Goal: Use online tool/utility

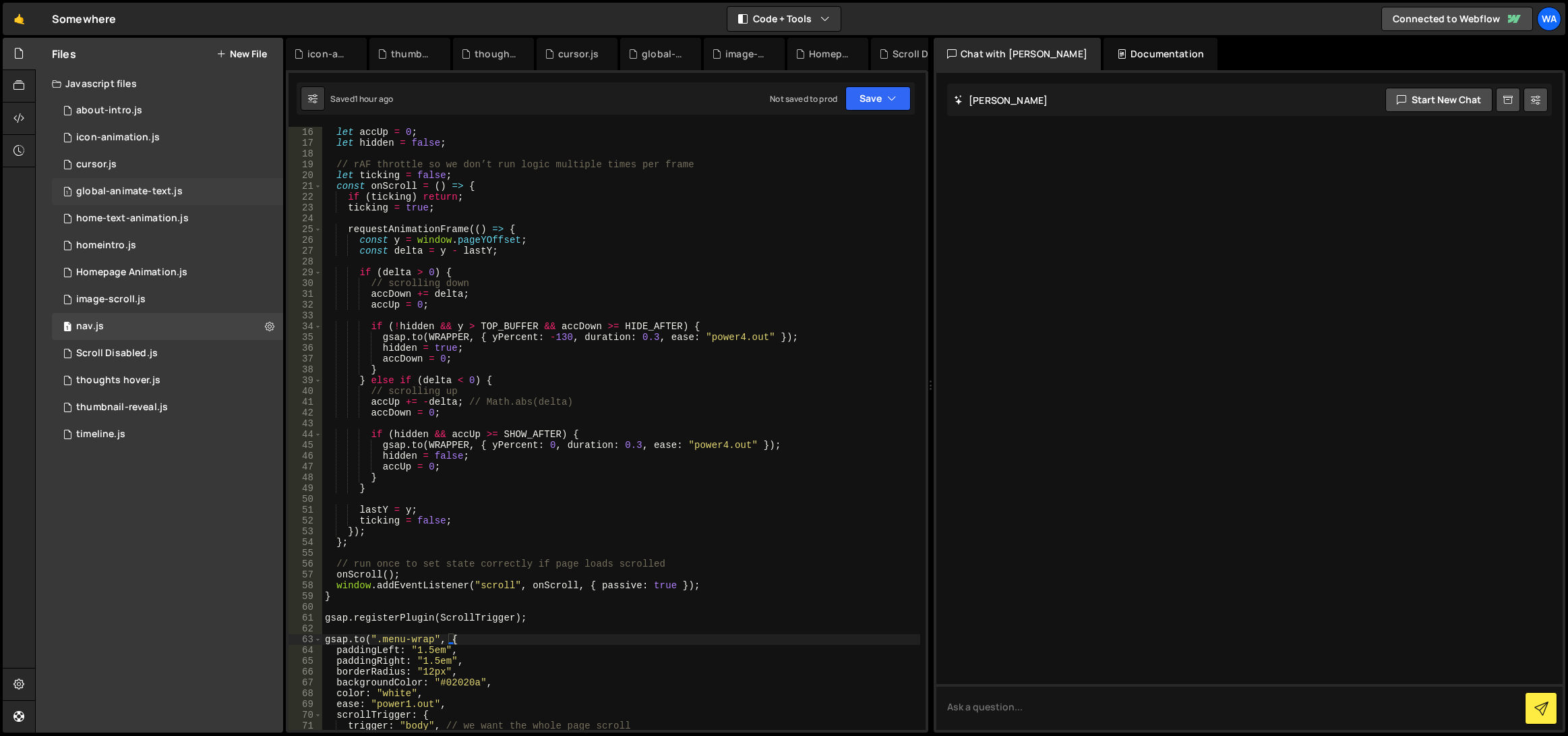
scroll to position [162, 0]
click at [167, 294] on div "1 image-scroll.js 0" at bounding box center [167, 300] width 231 height 27
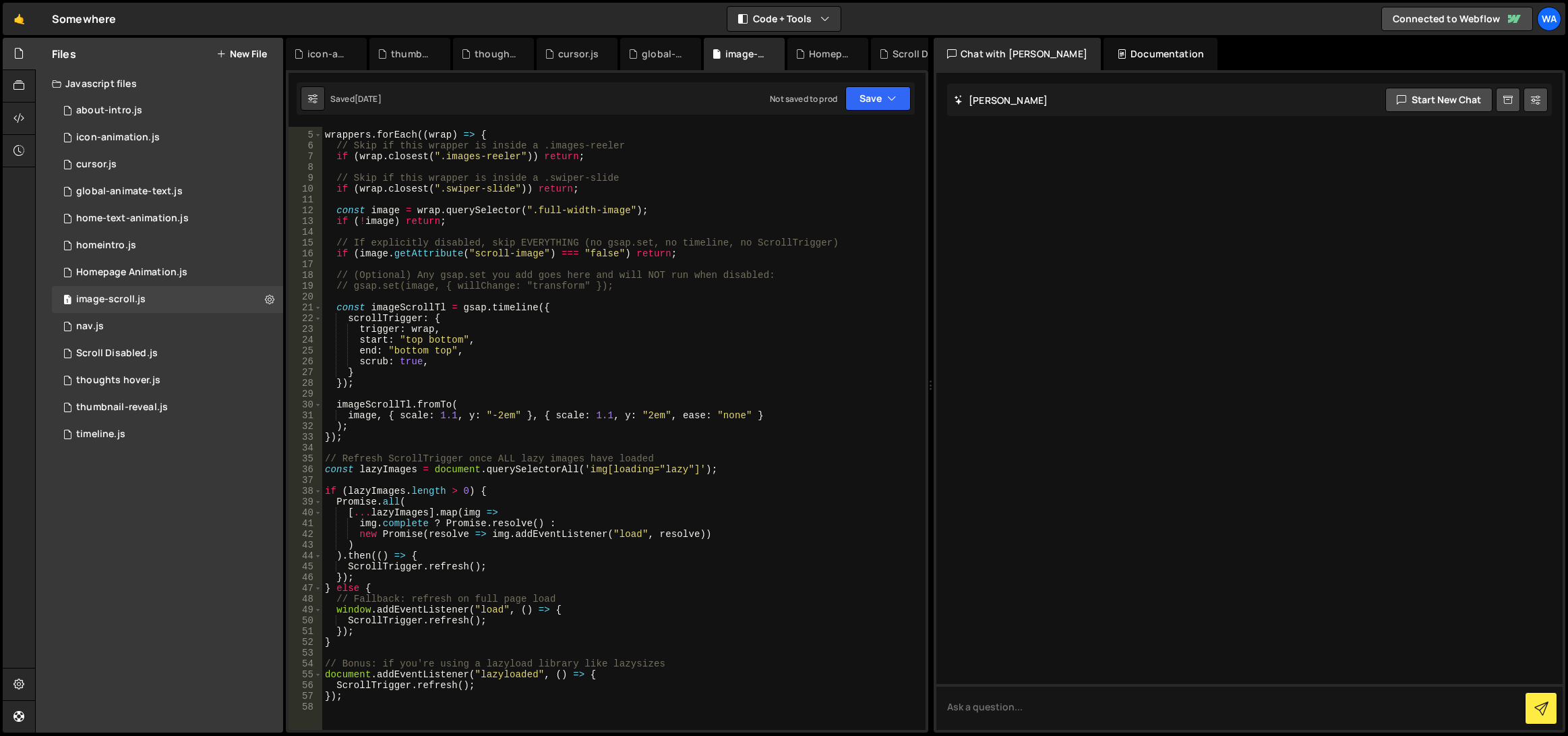
scroll to position [41, 0]
click at [186, 403] on div "1 thumbnail-reveal.js 0" at bounding box center [167, 408] width 231 height 27
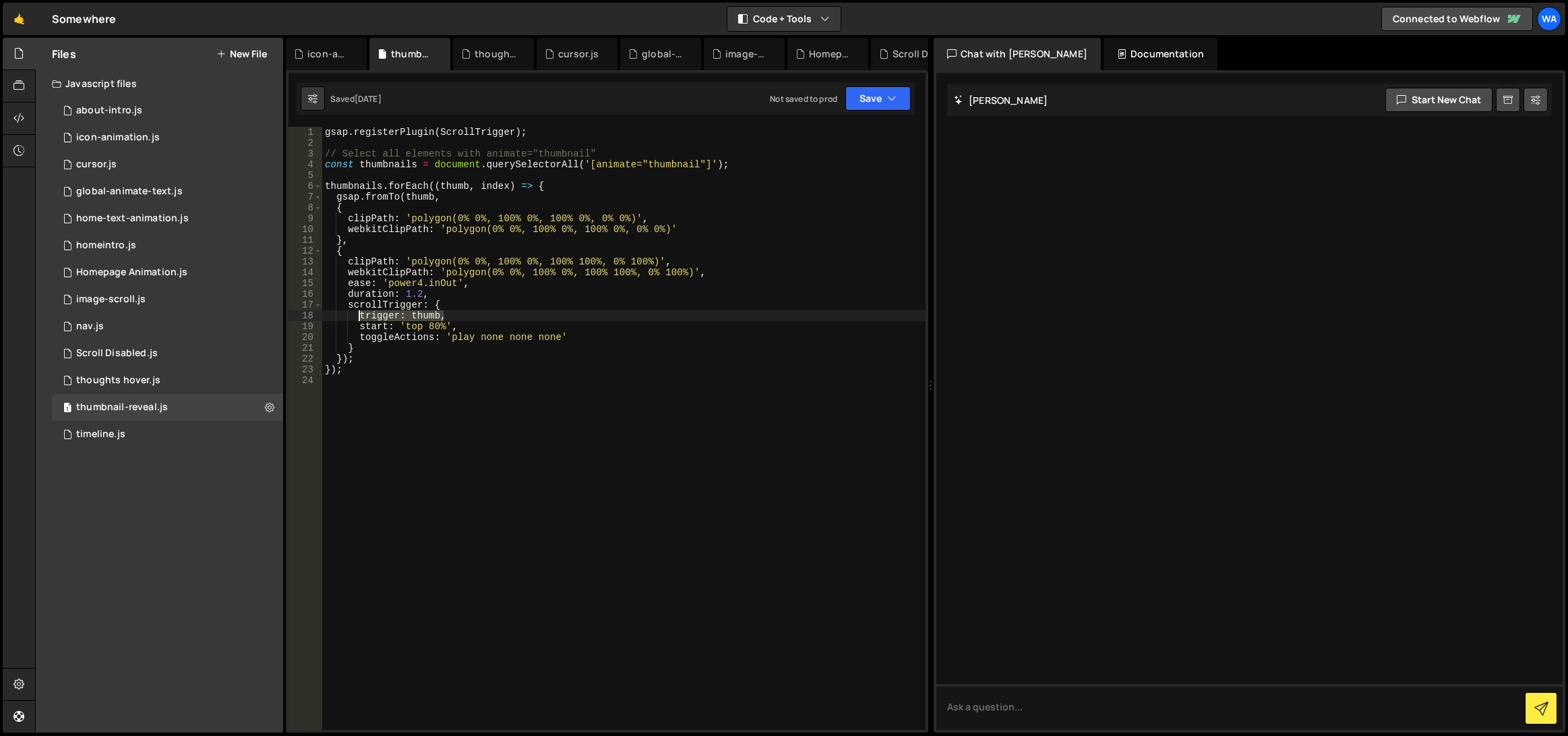
drag, startPoint x: 446, startPoint y: 319, endPoint x: 359, endPoint y: 318, distance: 87.0
click at [359, 318] on div "gsap . registerPlugin ( ScrollTrigger ) ; // Select all elements with animate="…" at bounding box center [624, 440] width 604 height 625
click at [519, 267] on div "gsap . registerPlugin ( ScrollTrigger ) ; // Select all elements with animate="…" at bounding box center [624, 440] width 604 height 625
drag, startPoint x: 410, startPoint y: 219, endPoint x: 629, endPoint y: 220, distance: 219.0
click at [629, 220] on div "gsap . registerPlugin ( ScrollTrigger ) ; // Select all elements with animate="…" at bounding box center [624, 440] width 604 height 625
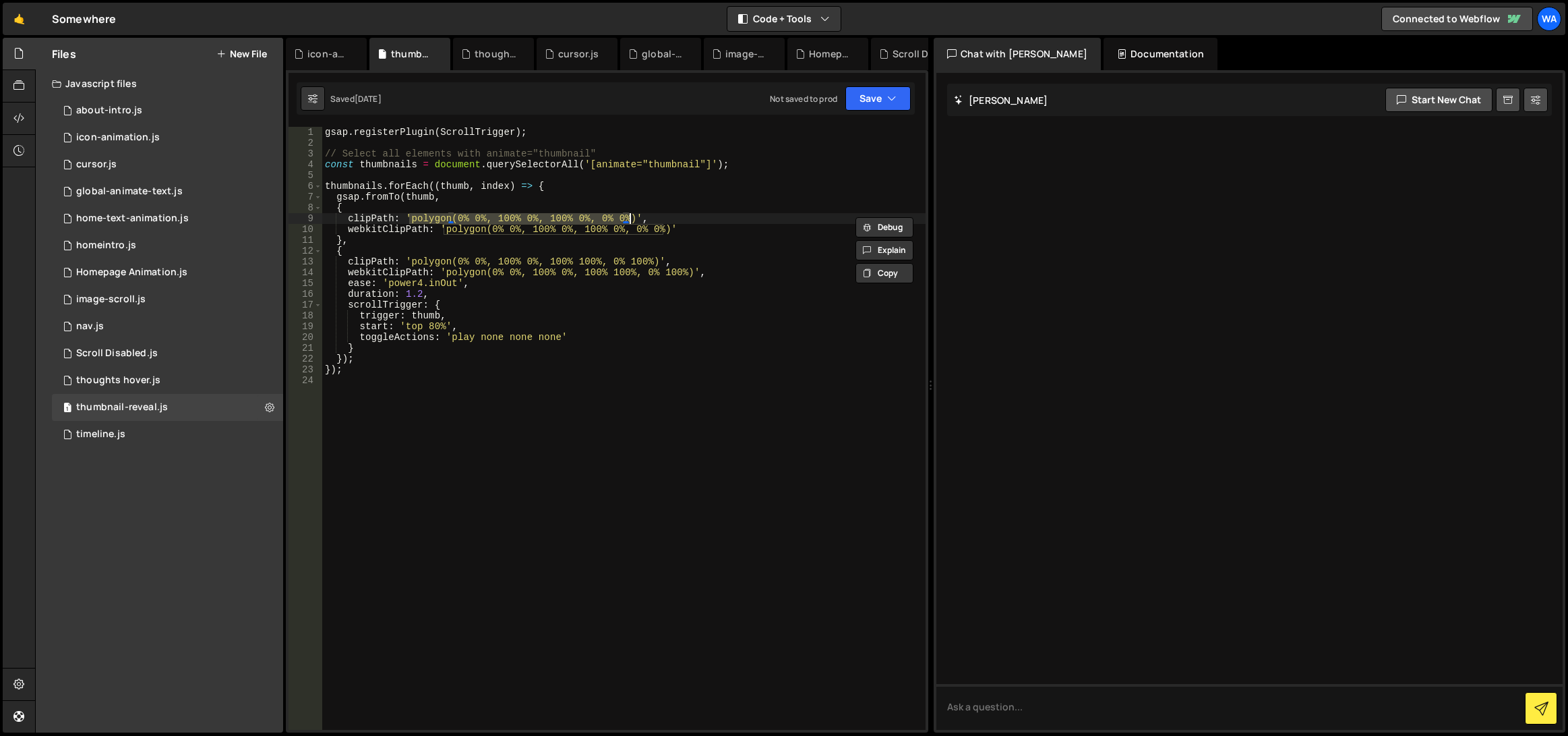
paste textarea "0, 100% 0, 100% 0, 0 0"
click at [459, 220] on div "gsap . registerPlugin ( ScrollTrigger ) ; // Select all elements with animate="…" at bounding box center [624, 440] width 604 height 625
drag, startPoint x: 629, startPoint y: 219, endPoint x: 411, endPoint y: 221, distance: 218.0
click at [411, 221] on div "gsap . registerPlugin ( ScrollTrigger ) ; // Select all elements with animate="…" at bounding box center [624, 440] width 604 height 625
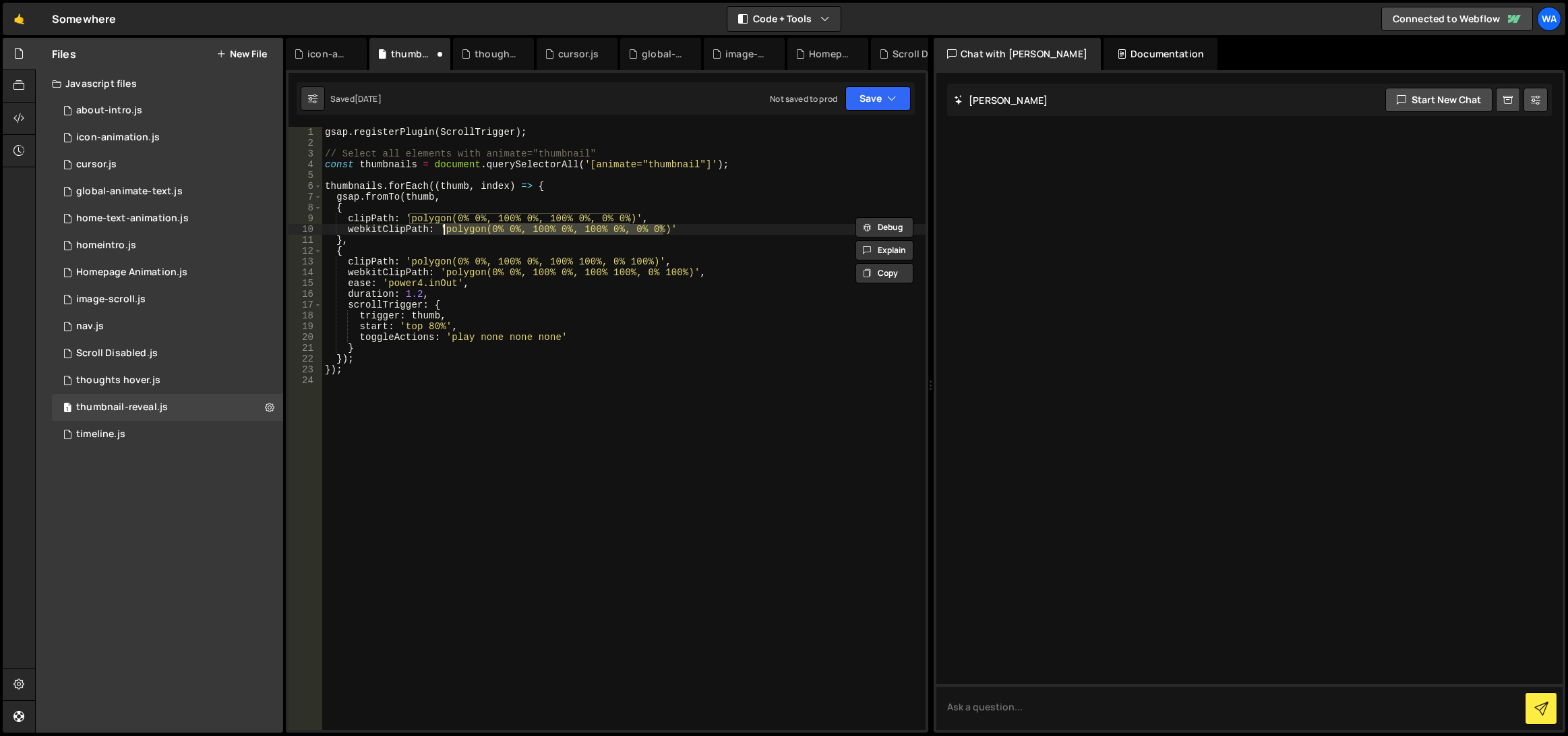
drag, startPoint x: 664, startPoint y: 230, endPoint x: 445, endPoint y: 232, distance: 219.0
click at [445, 232] on div "gsap . registerPlugin ( ScrollTrigger ) ; // Select all elements with animate="…" at bounding box center [624, 440] width 604 height 625
click at [871, 98] on button "Save" at bounding box center [878, 99] width 65 height 25
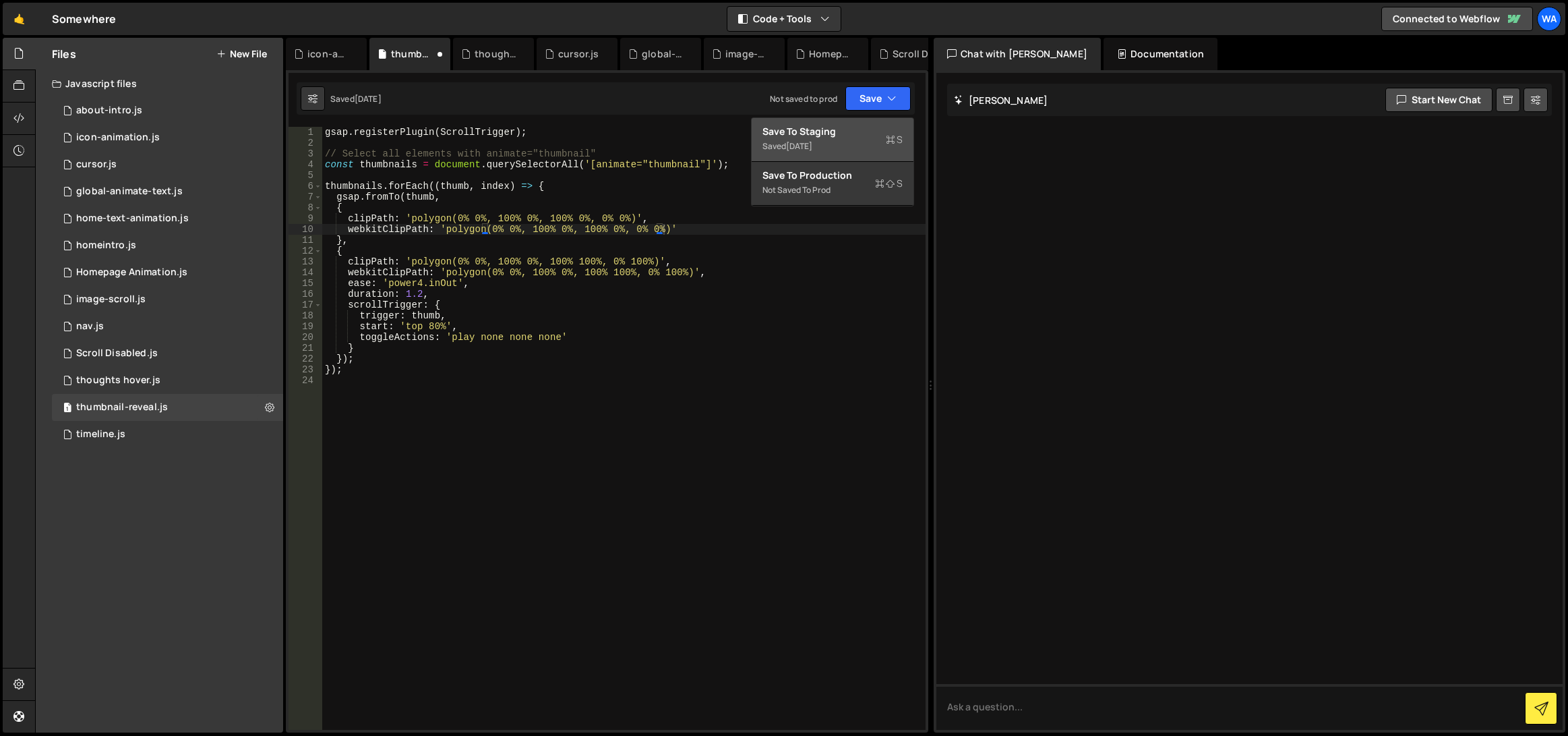
click at [848, 138] on div "Saved [DATE]" at bounding box center [832, 146] width 141 height 16
click at [693, 217] on div "gsap . registerPlugin ( ScrollTrigger ) ; // Select all elements with animate="…" at bounding box center [624, 440] width 604 height 625
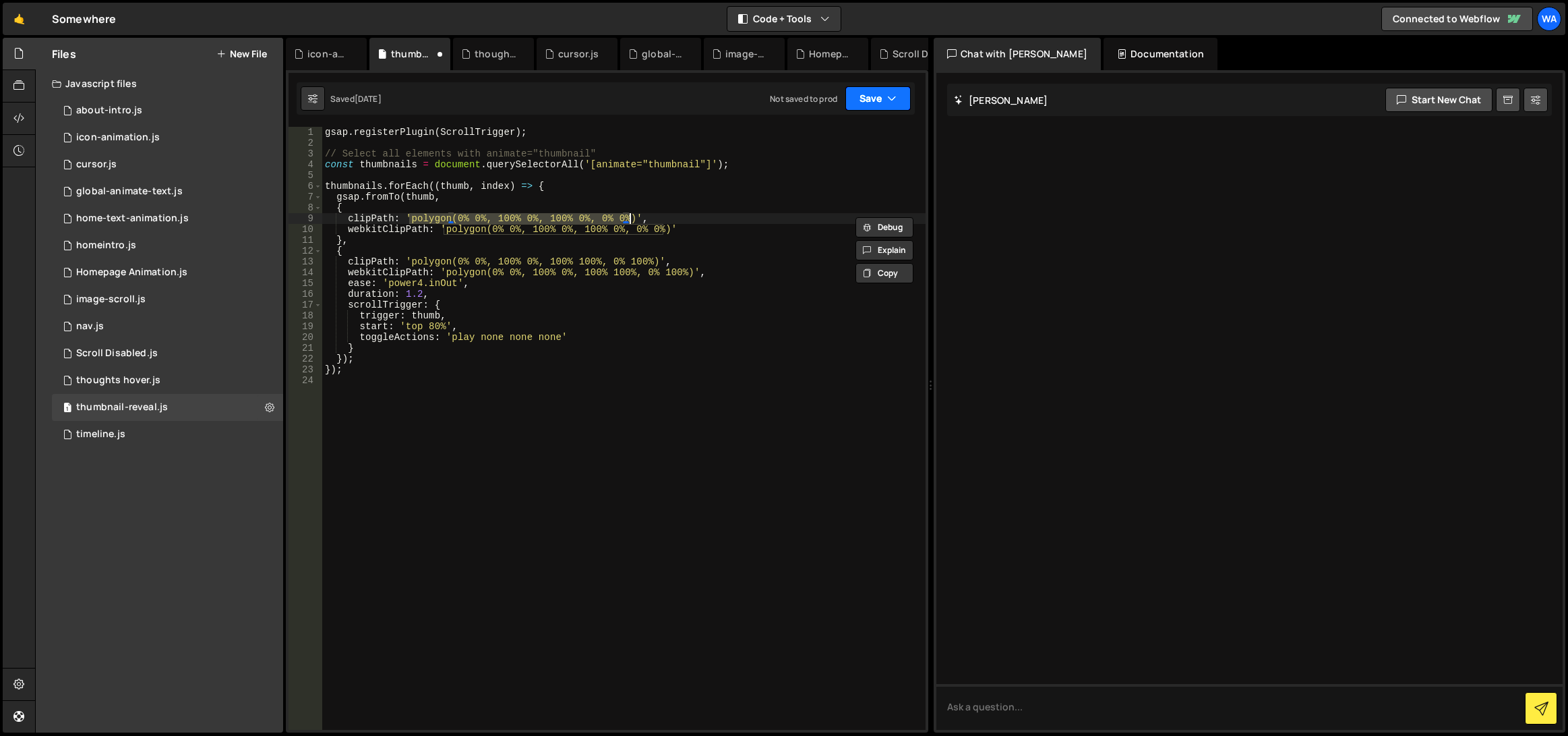
click at [862, 99] on button "Save" at bounding box center [878, 99] width 65 height 25
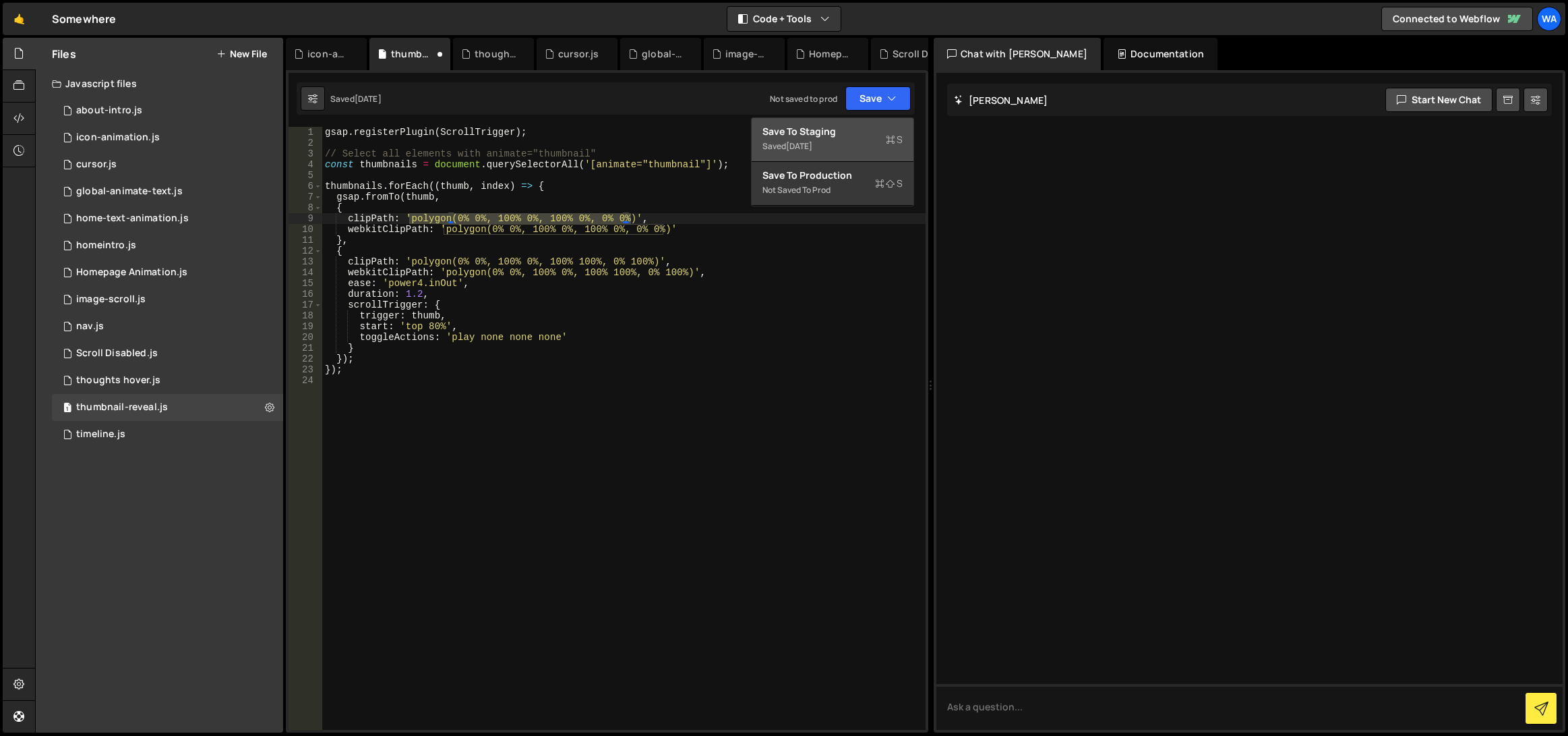
click at [836, 143] on div "Saved [DATE]" at bounding box center [832, 146] width 141 height 16
drag, startPoint x: 629, startPoint y: 217, endPoint x: 411, endPoint y: 222, distance: 218.1
click at [411, 222] on div "gsap . registerPlugin ( ScrollTrigger ) ; // Select all elements with animate="…" at bounding box center [624, 440] width 604 height 625
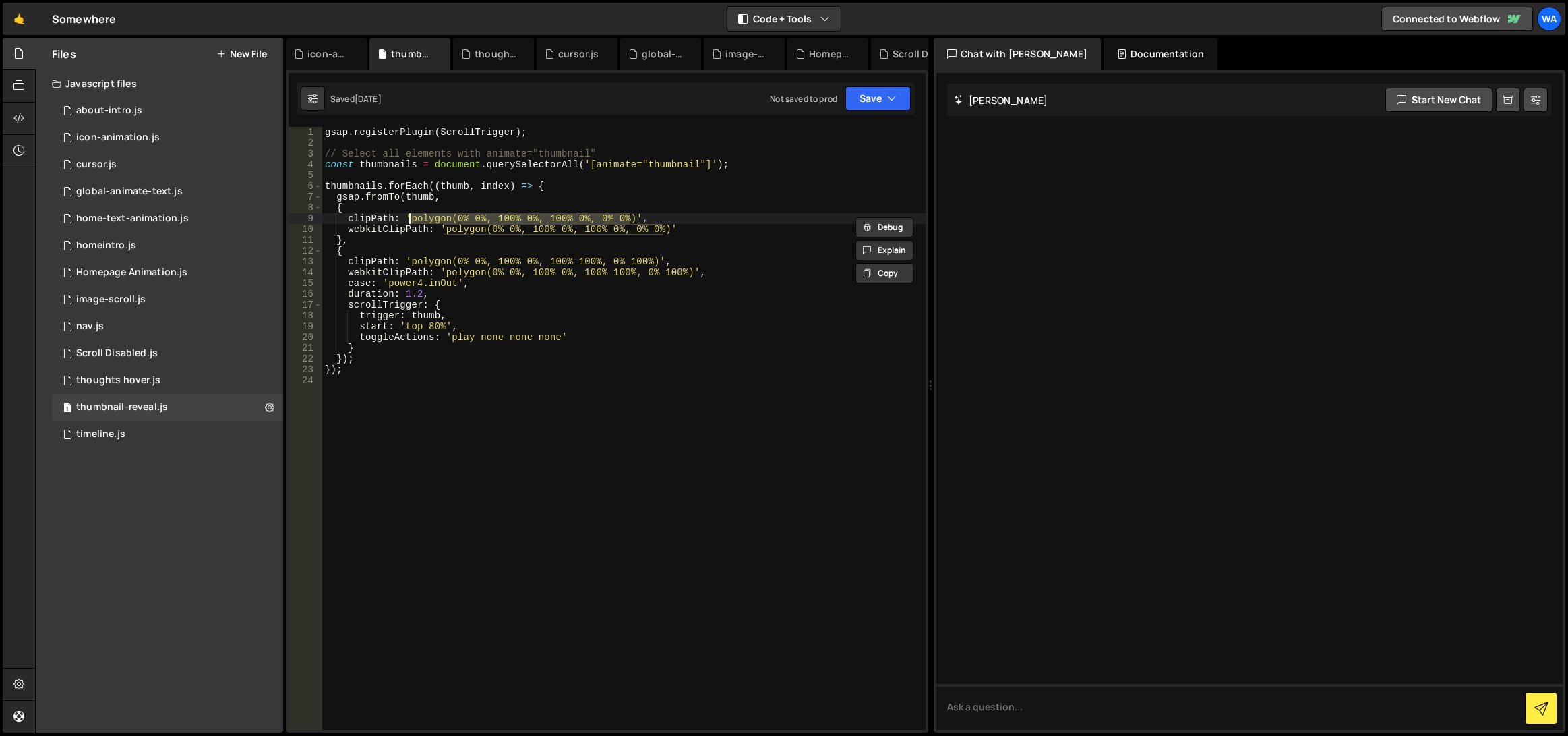
paste textarea "100%, 100% 100%, 100% 100%, 0% 10"
click at [462, 221] on div "gsap . registerPlugin ( ScrollTrigger ) ; // Select all elements with animate="…" at bounding box center [624, 440] width 604 height 625
drag, startPoint x: 674, startPoint y: 218, endPoint x: 410, endPoint y: 220, distance: 264.0
click at [410, 220] on div "gsap . registerPlugin ( ScrollTrigger ) ; // Select all elements with animate="…" at bounding box center [624, 440] width 604 height 625
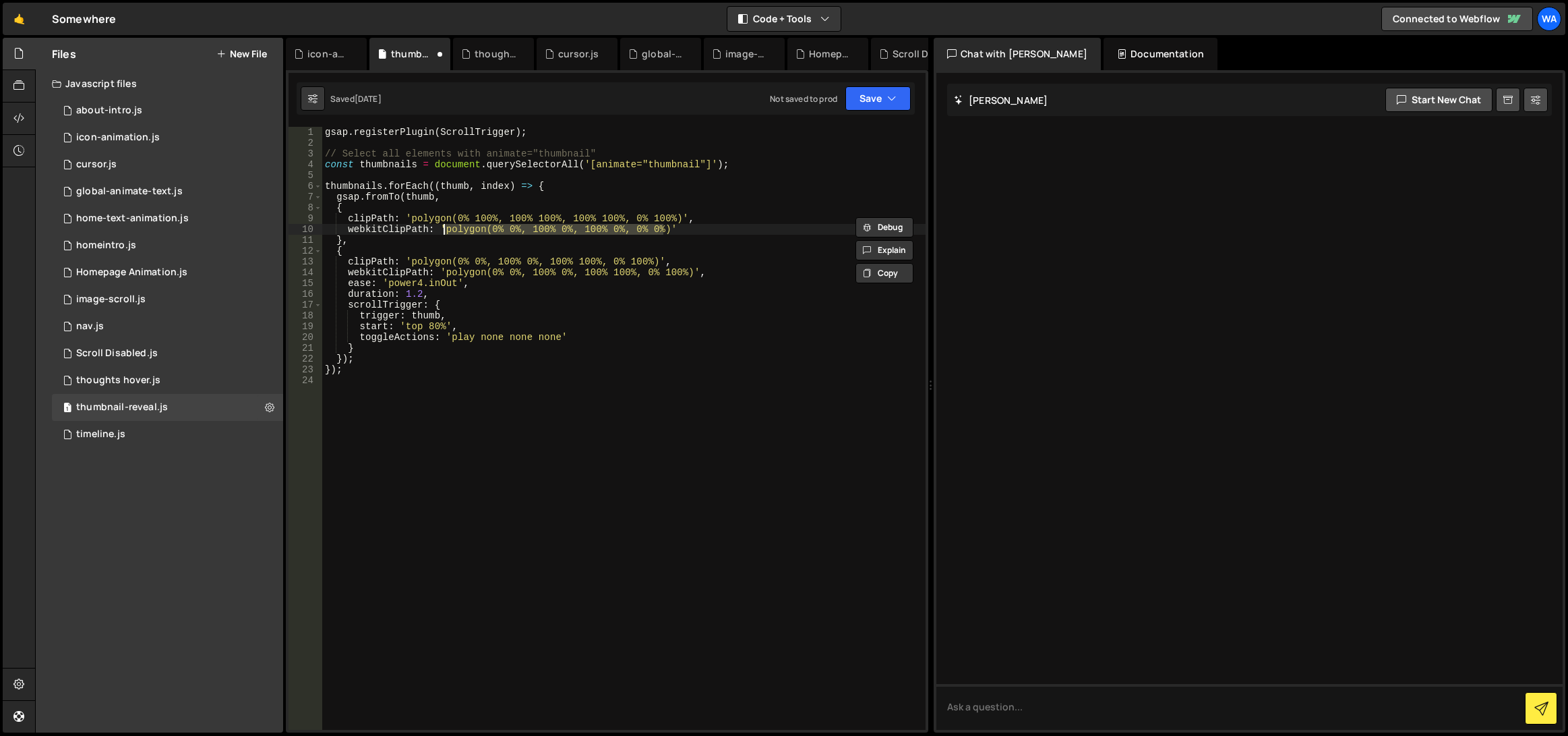
drag, startPoint x: 663, startPoint y: 230, endPoint x: 446, endPoint y: 234, distance: 217.0
click at [446, 234] on div "gsap . registerPlugin ( ScrollTrigger ) ; // Select all elements with animate="…" at bounding box center [624, 440] width 604 height 625
paste textarea "100%, 100% 100%, 100% 100%, 0% 10"
type textarea "webkitClipPath: 'polygon(0% 100%, 100% 100%, 100% 100%, 0% 100%)'"
click at [862, 106] on button "Save" at bounding box center [878, 99] width 65 height 25
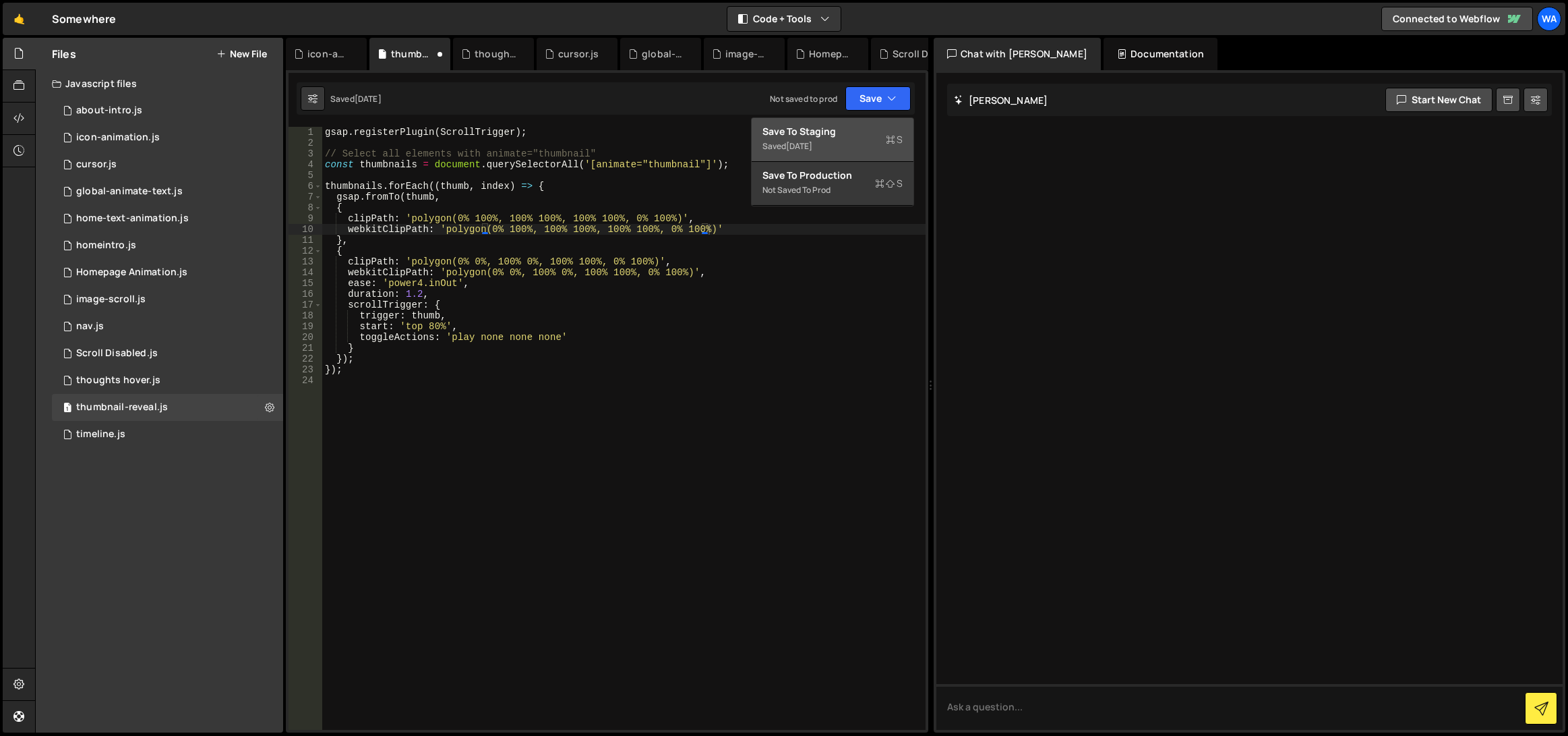
click at [839, 138] on div "Save to Staging S" at bounding box center [832, 131] width 141 height 14
click at [720, 227] on div "gsap . registerPlugin ( ScrollTrigger ) ; // Select all elements with animate="…" at bounding box center [624, 440] width 604 height 625
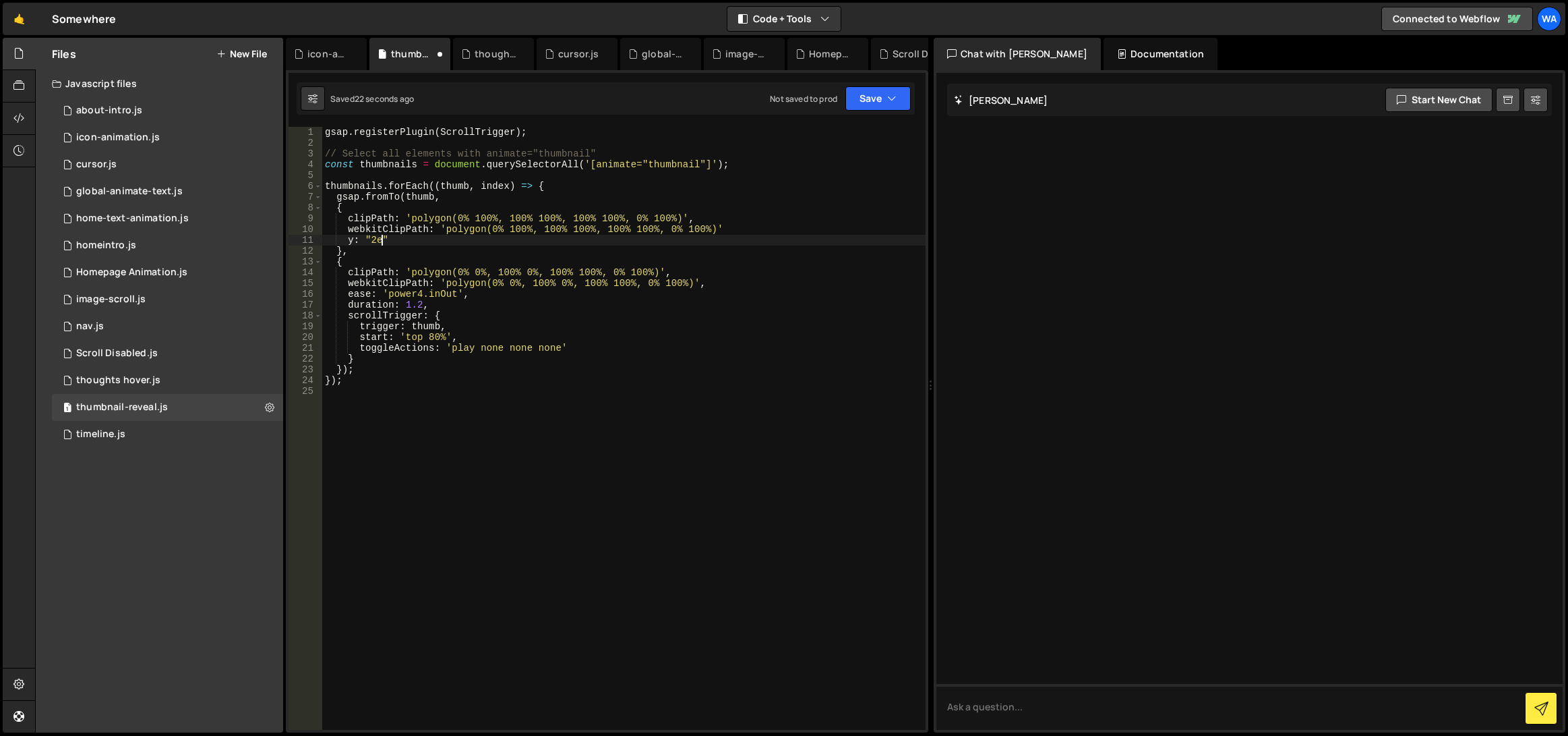
scroll to position [0, 3]
type textarea "y: "2em""
click at [771, 232] on div "gsap . registerPlugin ( ScrollTrigger ) ; // Select all elements with animate="…" at bounding box center [624, 440] width 604 height 625
click at [451, 238] on div "gsap . registerPlugin ( ScrollTrigger ) ; // Select all elements with animate="…" at bounding box center [624, 440] width 604 height 625
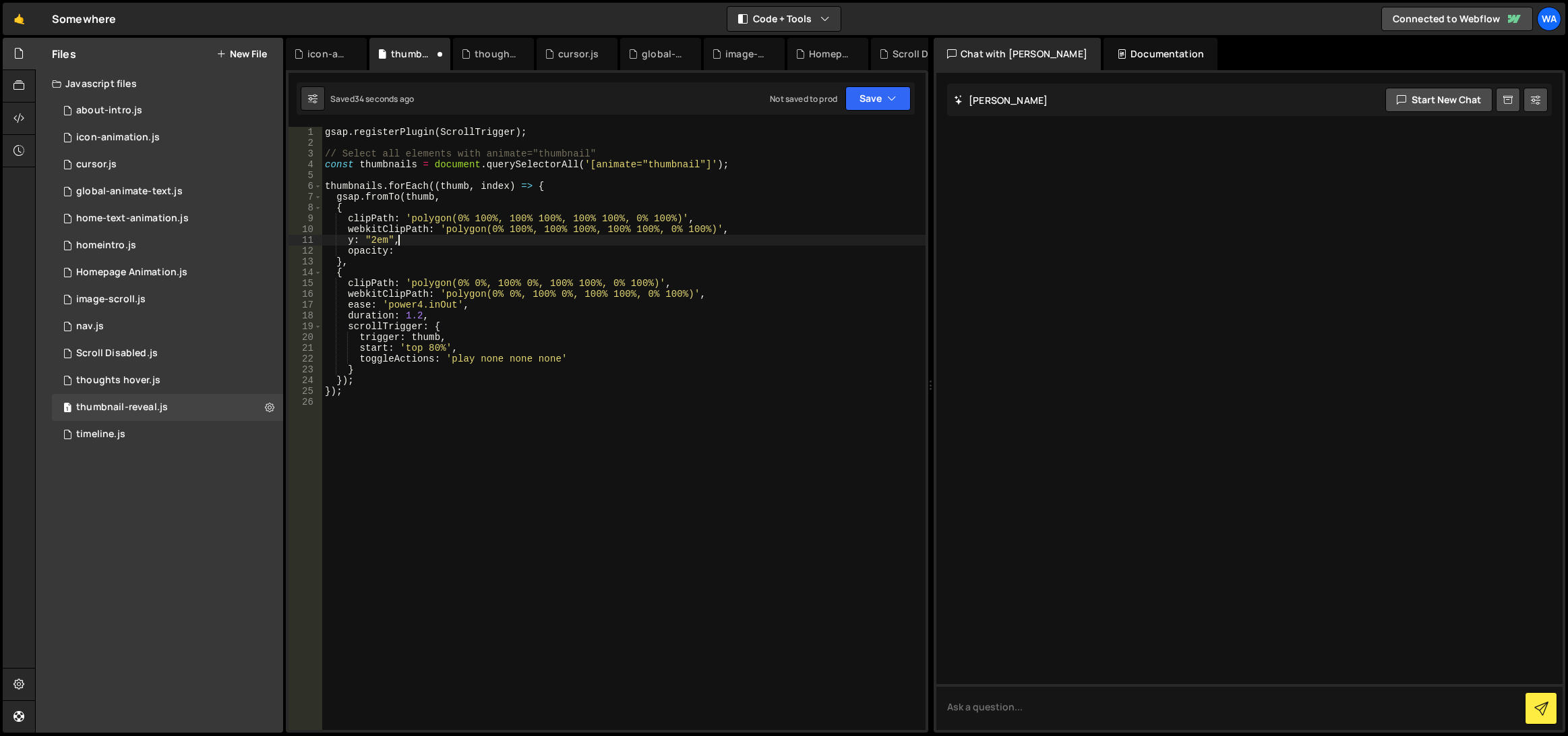
click at [417, 252] on div "gsap . registerPlugin ( ScrollTrigger ) ; // Select all elements with animate="…" at bounding box center [624, 440] width 604 height 625
drag, startPoint x: 416, startPoint y: 254, endPoint x: 346, endPoint y: 243, distance: 70.9
click at [346, 243] on div "gsap . registerPlugin ( ScrollTrigger ) ; // Select all elements with animate="…" at bounding box center [624, 440] width 604 height 625
click at [698, 296] on div "gsap . registerPlugin ( ScrollTrigger ) ; // Select all elements with animate="…" at bounding box center [624, 440] width 604 height 625
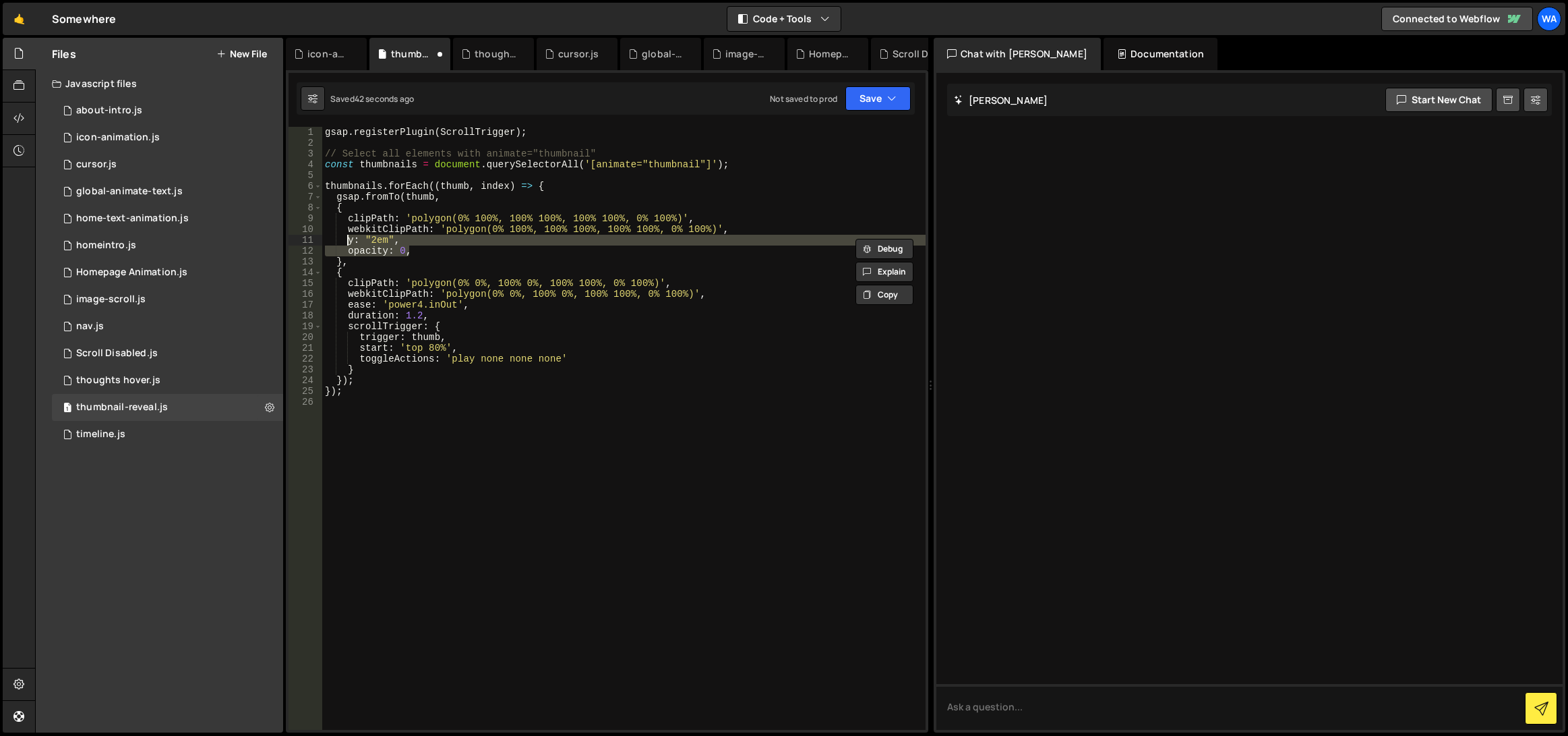
type textarea "webkitClipPath: 'polygon(0% 0%, 100% 0%, 100% 100%, 0% 100%)',"
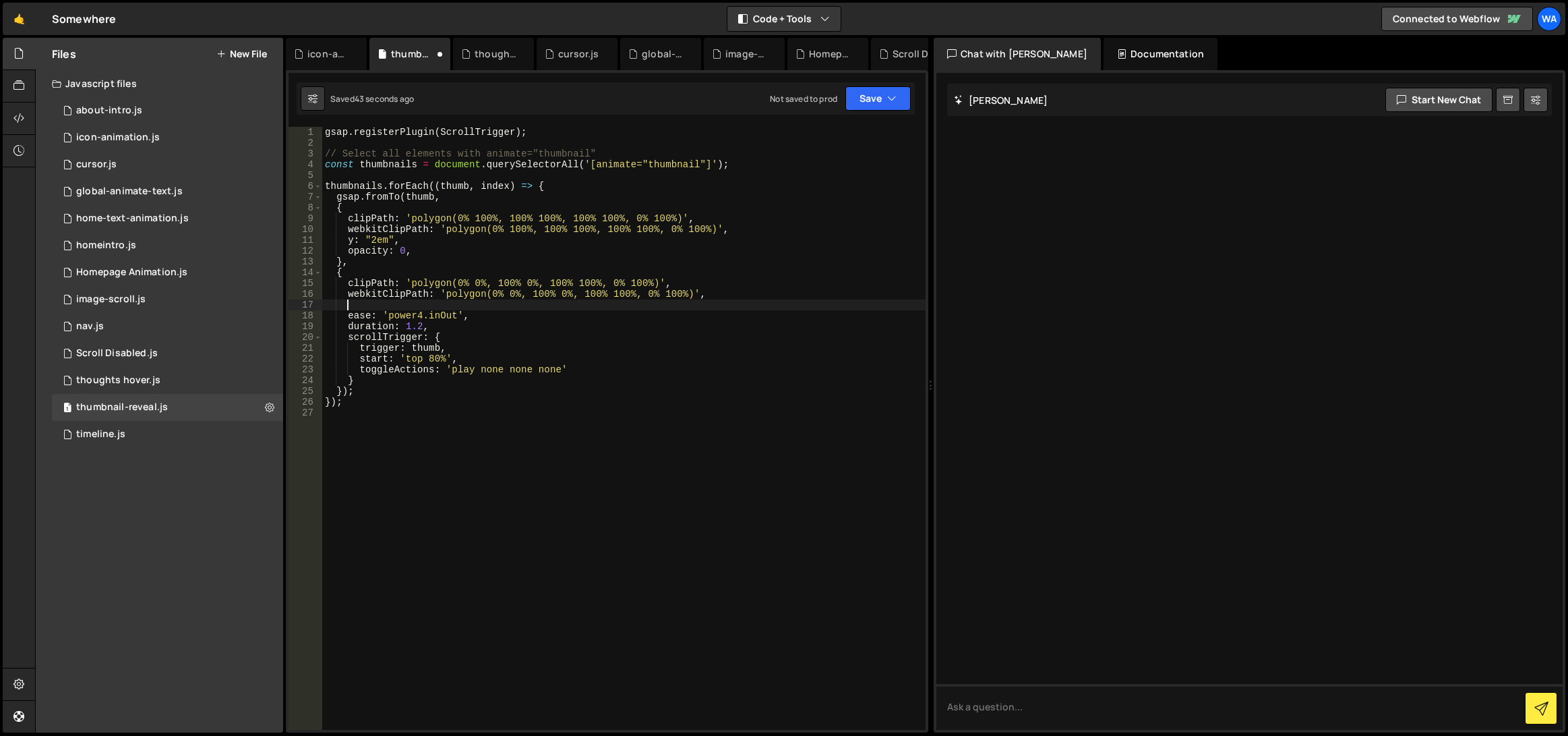
paste textarea "opacity: 0,"
click at [374, 305] on div "gsap . registerPlugin ( ScrollTrigger ) ; // Select all elements with animate="…" at bounding box center [624, 440] width 604 height 625
click at [434, 303] on div "gsap . registerPlugin ( ScrollTrigger ) ; // Select all elements with animate="…" at bounding box center [624, 440] width 604 height 625
click at [399, 316] on div "gsap . registerPlugin ( ScrollTrigger ) ; // Select all elements with animate="…" at bounding box center [624, 440] width 604 height 625
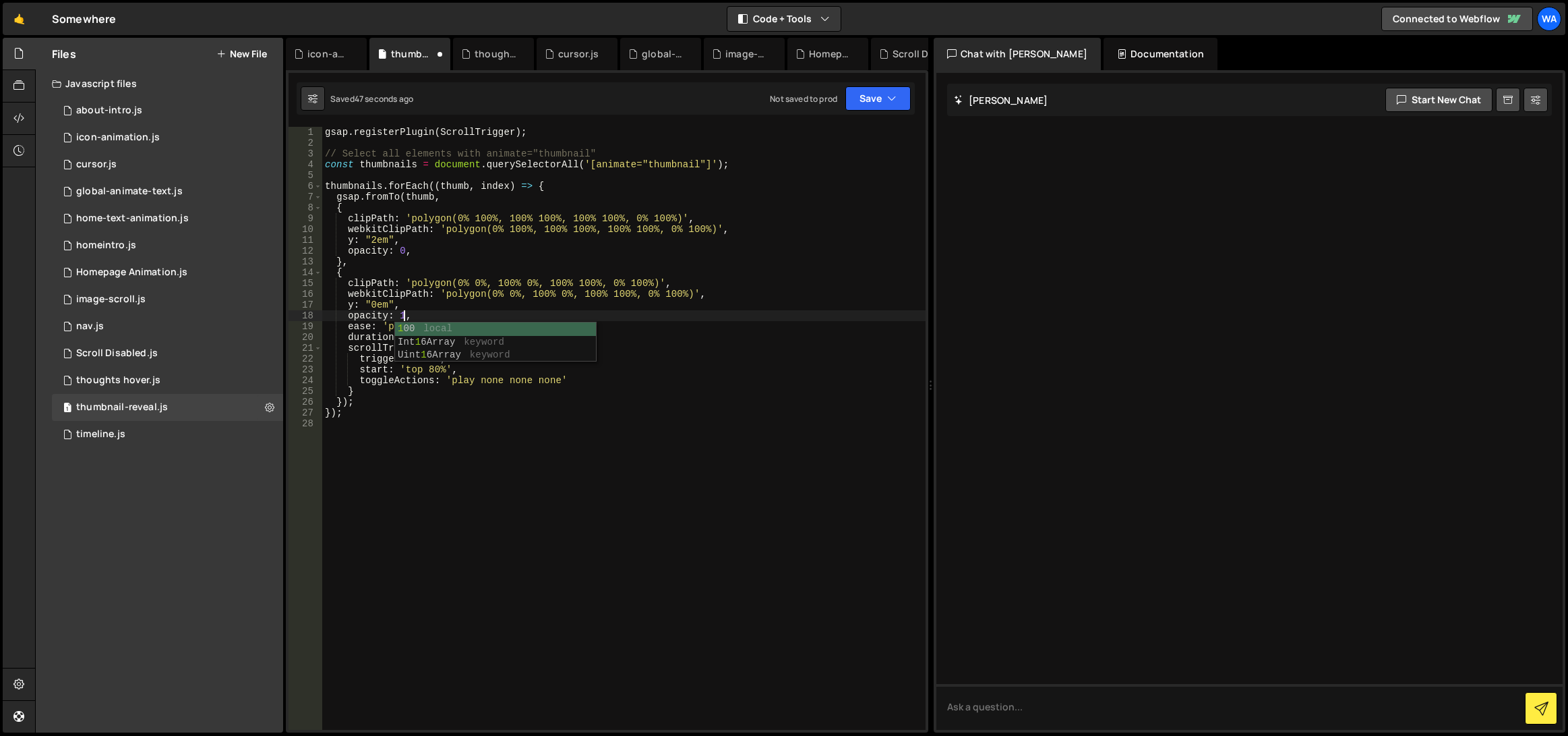
scroll to position [0, 5]
click at [463, 310] on div "gsap . registerPlugin ( ScrollTrigger ) ; // Select all elements with animate="…" at bounding box center [624, 440] width 604 height 625
click at [859, 103] on button "Save" at bounding box center [878, 99] width 65 height 25
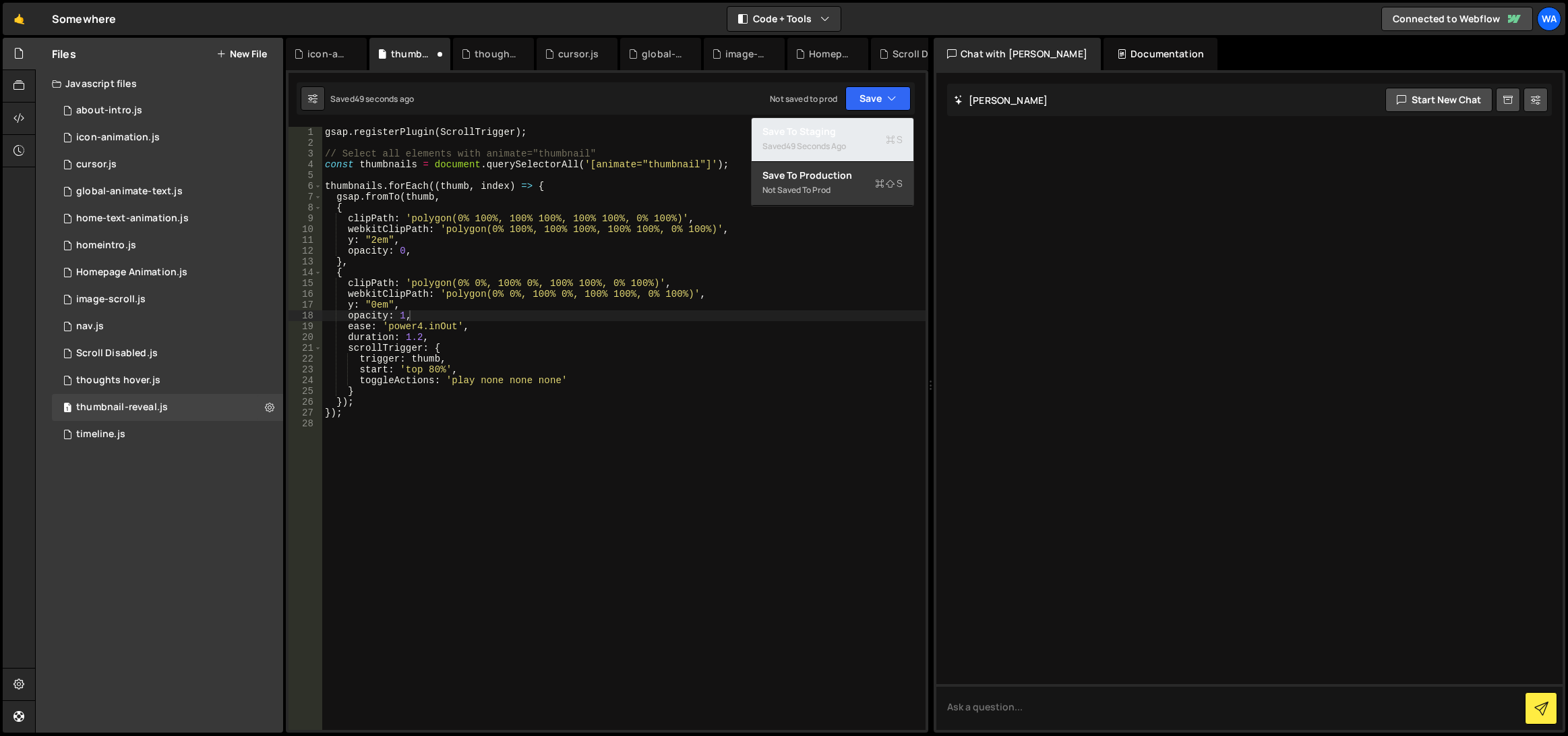
click at [839, 133] on div "Save to Staging S" at bounding box center [832, 131] width 141 height 14
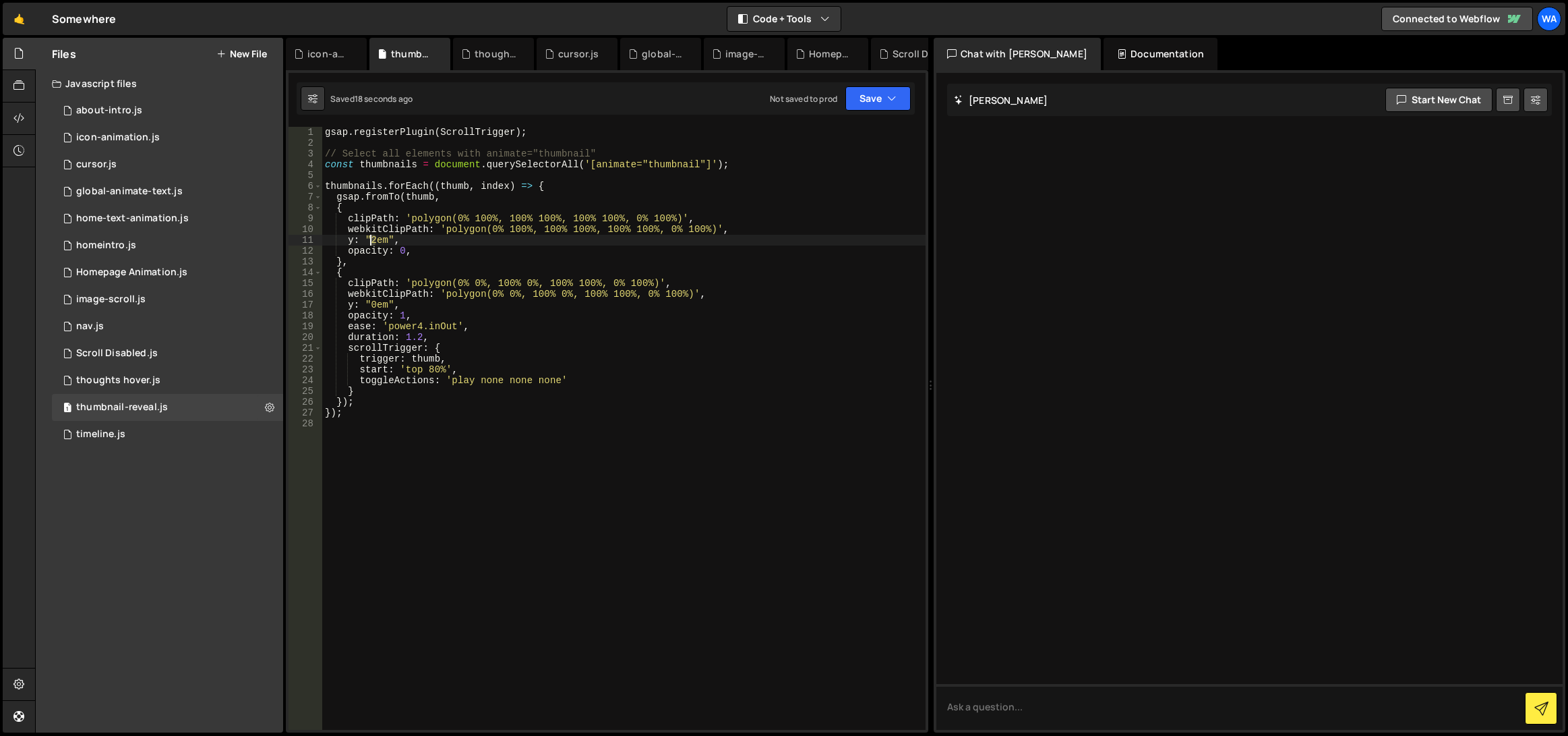
click at [370, 238] on div "gsap . registerPlugin ( ScrollTrigger ) ; // Select all elements with animate="…" at bounding box center [624, 440] width 604 height 625
click at [862, 107] on button "Save" at bounding box center [878, 99] width 65 height 25
click at [836, 132] on div "Save to Staging S" at bounding box center [832, 131] width 141 height 14
drag, startPoint x: 418, startPoint y: 336, endPoint x: 403, endPoint y: 339, distance: 15.3
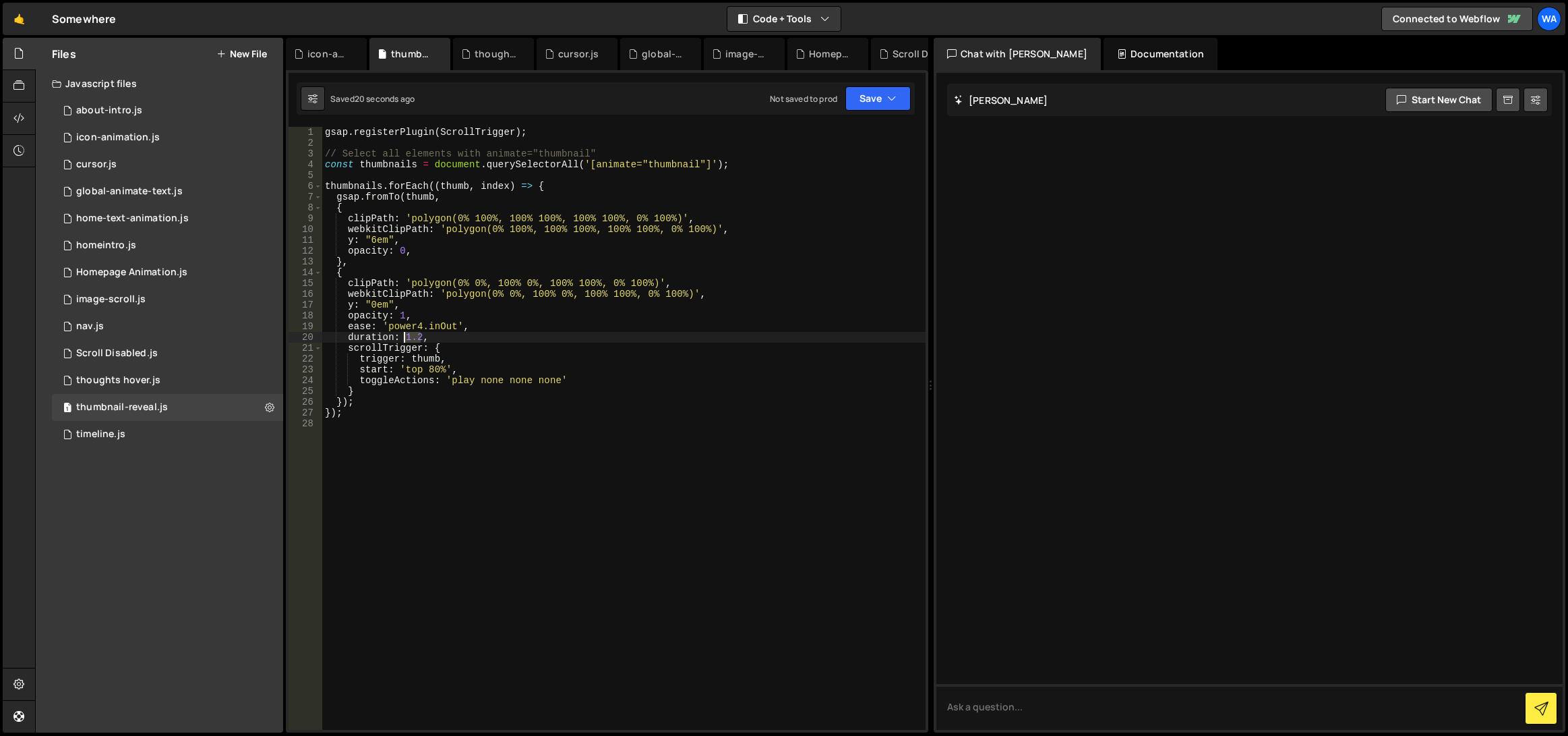
click at [403, 339] on div "gsap . registerPlugin ( ScrollTrigger ) ; // Select all elements with animate="…" at bounding box center [624, 440] width 604 height 625
click at [868, 99] on button "Save" at bounding box center [878, 99] width 65 height 25
click at [852, 135] on div "Save to Staging S" at bounding box center [832, 131] width 141 height 14
click at [404, 340] on div "gsap . registerPlugin ( ScrollTrigger ) ; // Select all elements with animate="…" at bounding box center [624, 440] width 604 height 625
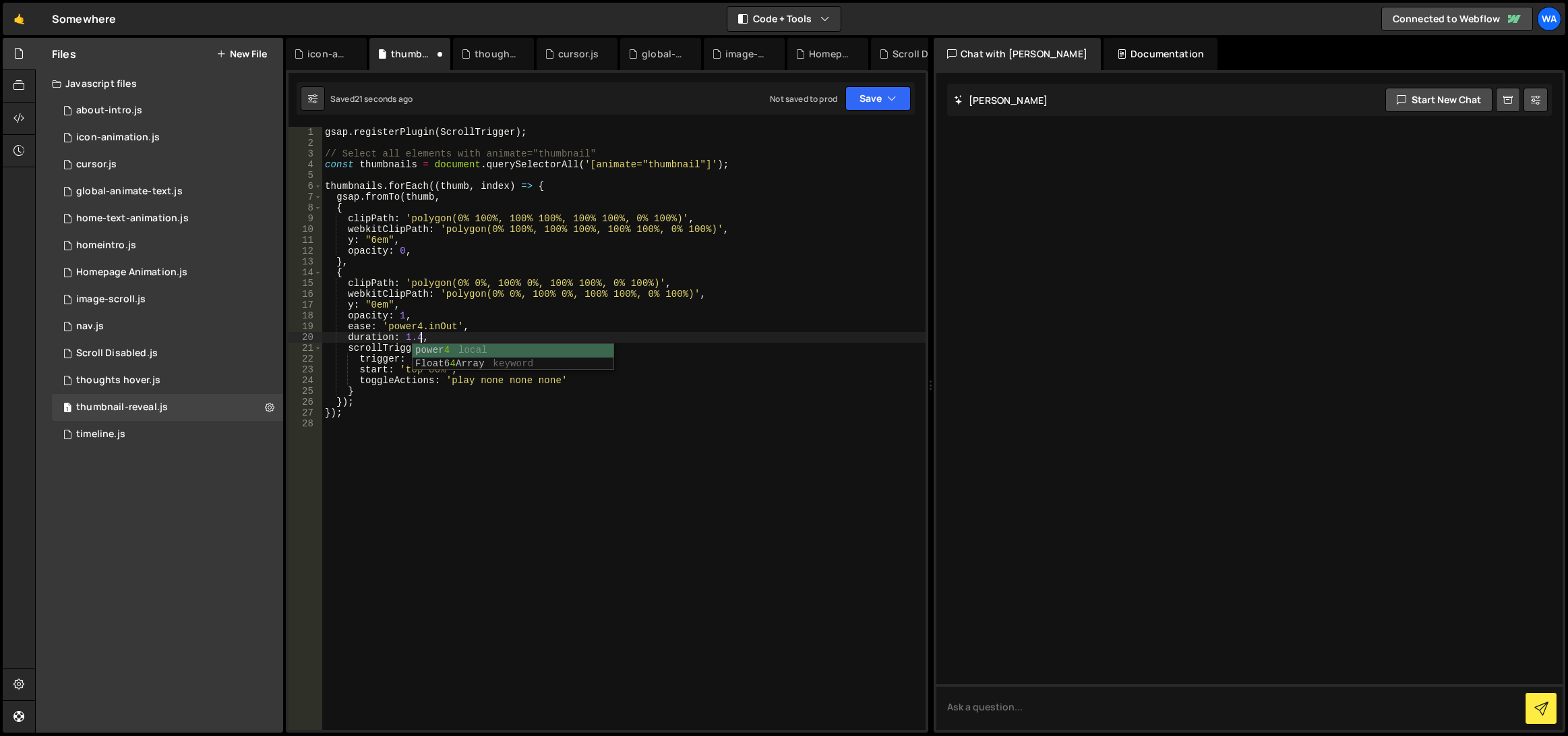
click at [629, 313] on div "gsap . registerPlugin ( ScrollTrigger ) ; // Select all elements with animate="…" at bounding box center [624, 440] width 604 height 625
click at [427, 370] on div "gsap . registerPlugin ( ScrollTrigger ) ; // Select all elements with animate="…" at bounding box center [624, 440] width 604 height 625
click at [533, 332] on div "gsap . registerPlugin ( ScrollTrigger ) ; // Select all elements with animate="…" at bounding box center [624, 440] width 604 height 625
click at [867, 100] on button "Save" at bounding box center [878, 99] width 65 height 25
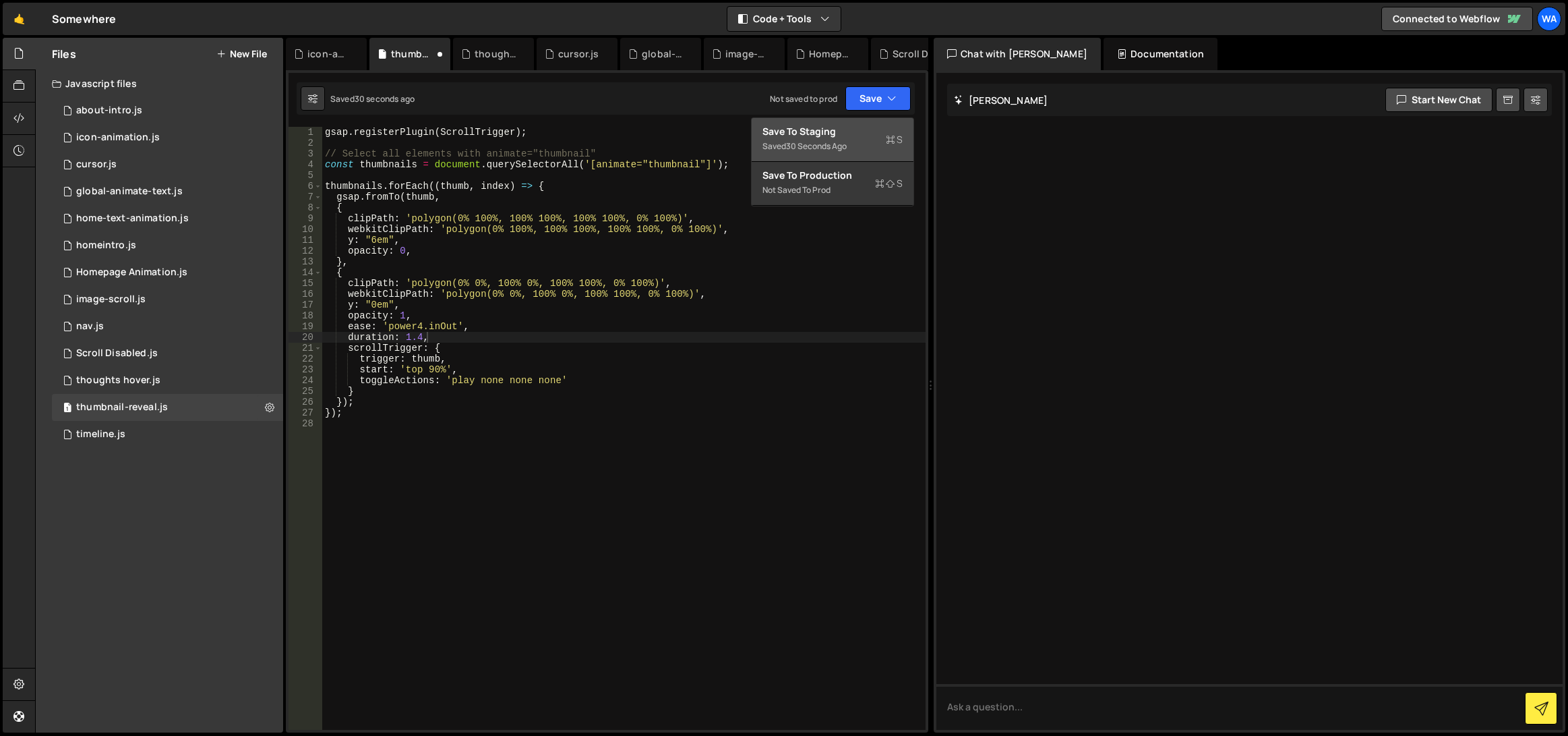
click at [827, 139] on div "Saved 30 seconds ago" at bounding box center [832, 146] width 141 height 16
click at [436, 368] on div "gsap . registerPlugin ( ScrollTrigger ) ; // Select all elements with animate="…" at bounding box center [624, 440] width 604 height 625
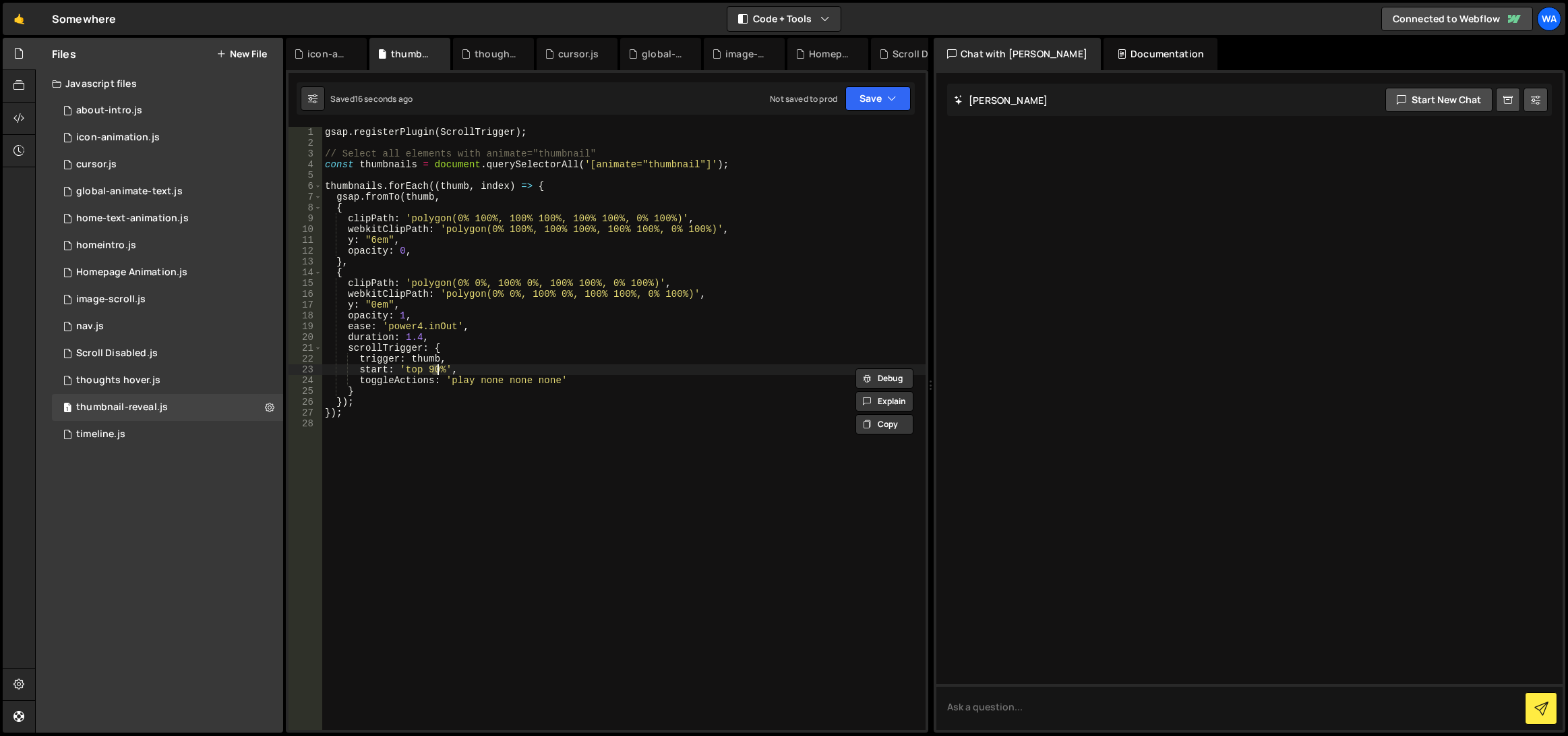
scroll to position [0, 7]
click at [490, 351] on div "gsap . registerPlugin ( ScrollTrigger ) ; // Select all elements with animate="…" at bounding box center [624, 440] width 604 height 625
drag, startPoint x: 442, startPoint y: 327, endPoint x: 428, endPoint y: 327, distance: 14.0
click at [428, 327] on div "gsap . registerPlugin ( ScrollTrigger ) ; // Select all elements with animate="…" at bounding box center [624, 440] width 604 height 625
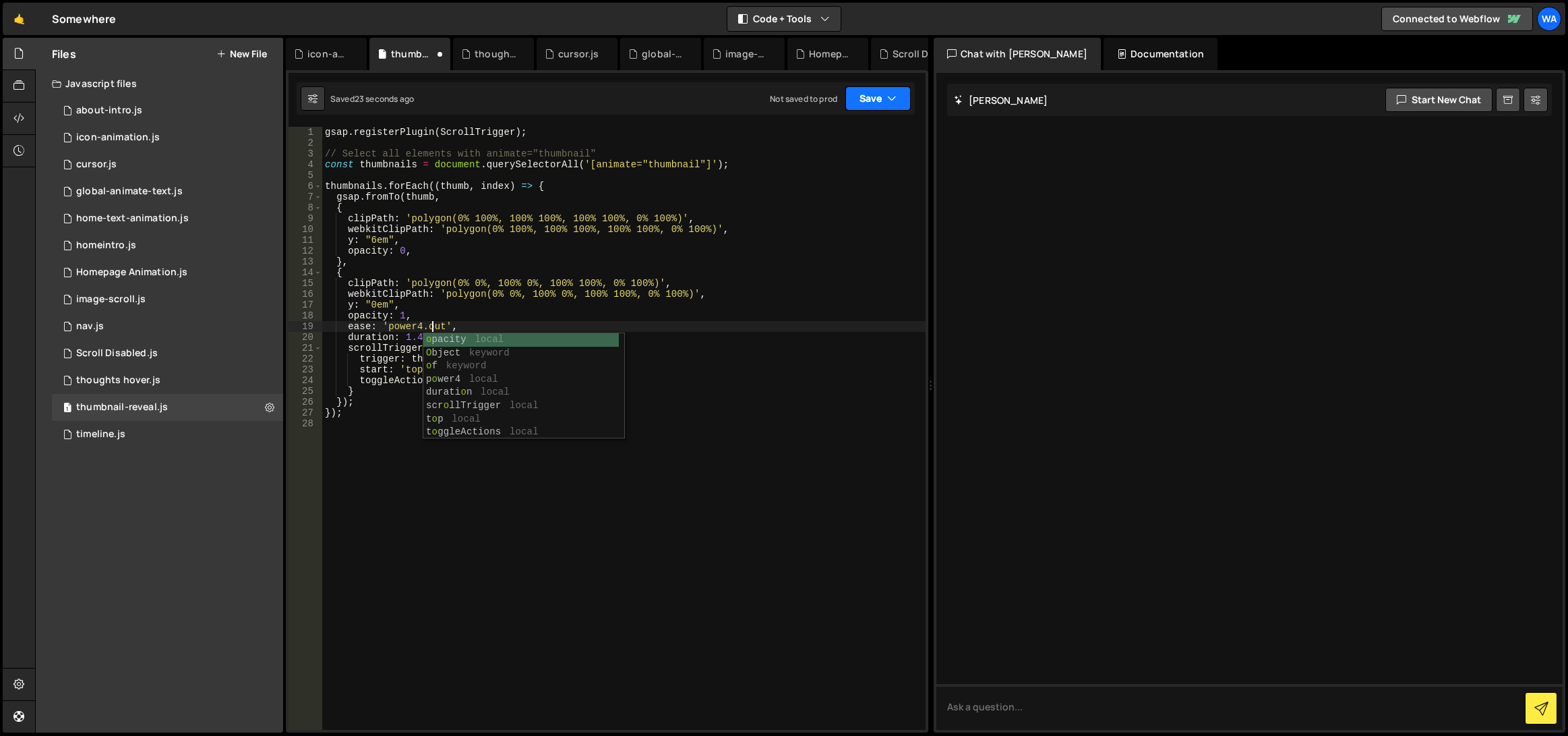
click at [853, 101] on button "Save" at bounding box center [878, 99] width 65 height 25
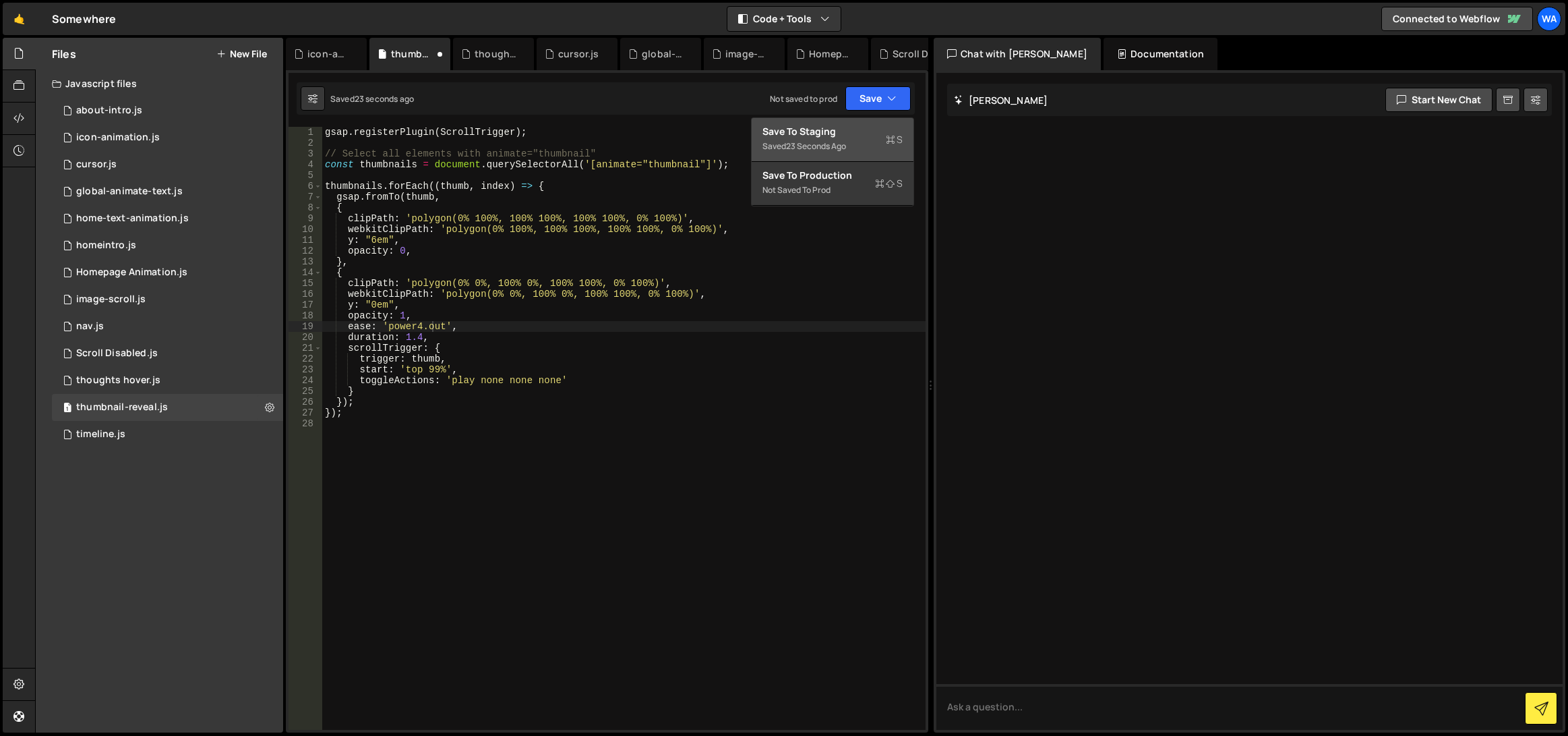
click at [825, 134] on div "Save to Staging S" at bounding box center [832, 131] width 141 height 14
drag, startPoint x: 421, startPoint y: 336, endPoint x: 405, endPoint y: 336, distance: 16.0
click at [405, 336] on div "gsap . registerPlugin ( ScrollTrigger ) ; // Select all elements with animate="…" at bounding box center [624, 440] width 604 height 625
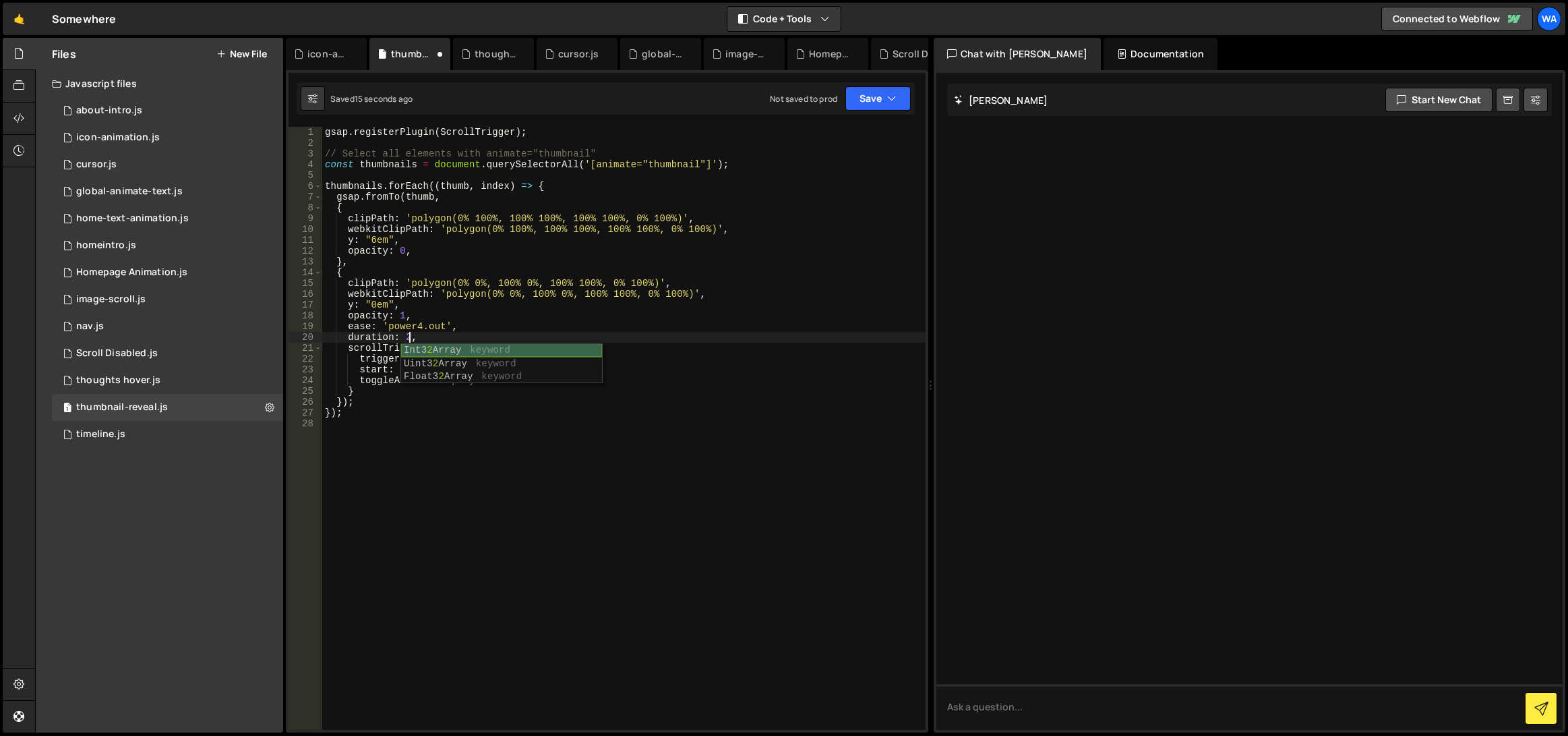
scroll to position [0, 6]
click at [540, 311] on div "gsap . registerPlugin ( ScrollTrigger ) ; // Select all elements with animate="…" at bounding box center [624, 440] width 604 height 625
type textarea "opacity: 1,"
click at [872, 100] on button "Save" at bounding box center [878, 99] width 65 height 25
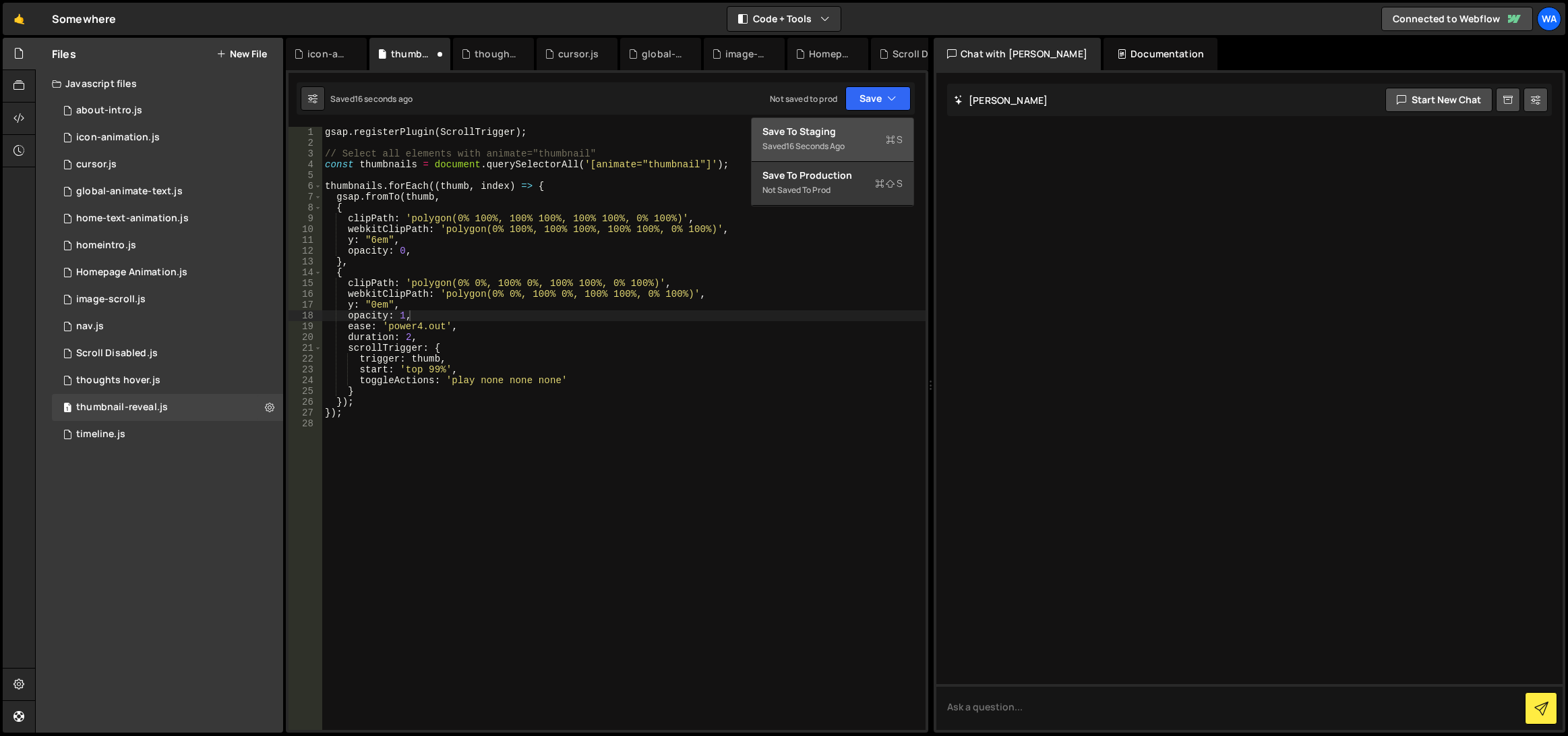
click at [834, 138] on div "Save to Staging S" at bounding box center [832, 131] width 141 height 14
